Goal: Information Seeking & Learning: Check status

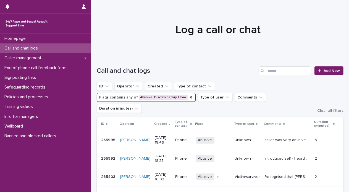
click at [44, 48] on div "Call and chat logs" at bounding box center [45, 48] width 91 height 10
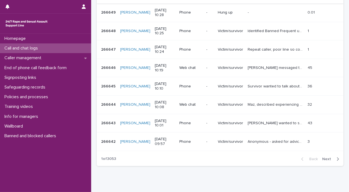
scroll to position [174, 0]
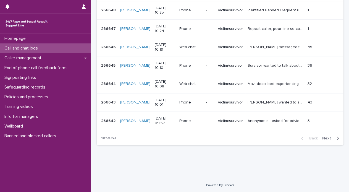
click at [328, 136] on span "Next" at bounding box center [328, 138] width 12 height 4
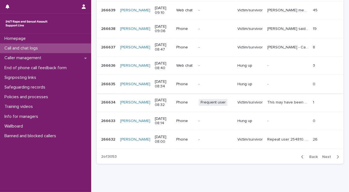
scroll to position [156, 0]
click at [310, 155] on span "Back" at bounding box center [312, 156] width 12 height 4
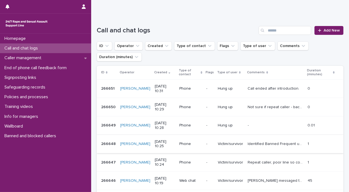
scroll to position [38, 0]
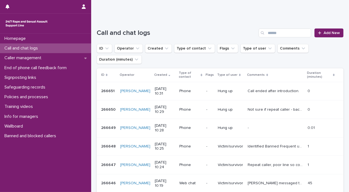
click at [284, 92] on p "Call ended after introduction." at bounding box center [274, 91] width 53 height 6
